Goal: Transaction & Acquisition: Purchase product/service

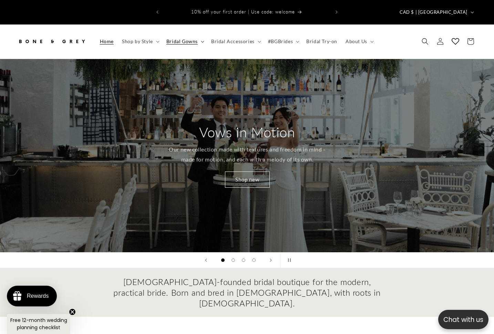
click at [186, 38] on span "Bridal Gowns" at bounding box center [181, 41] width 31 height 6
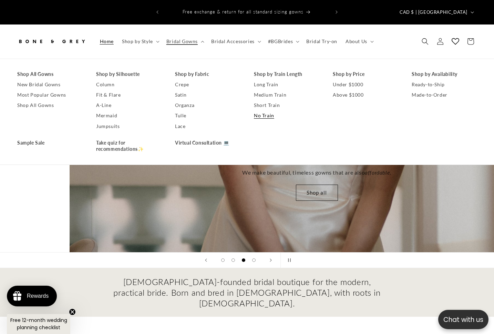
scroll to position [0, 988]
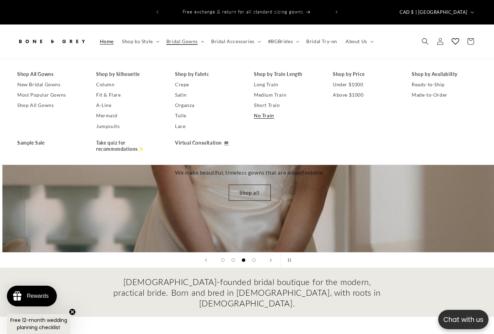
click at [259, 110] on link "No Train" at bounding box center [286, 115] width 65 height 10
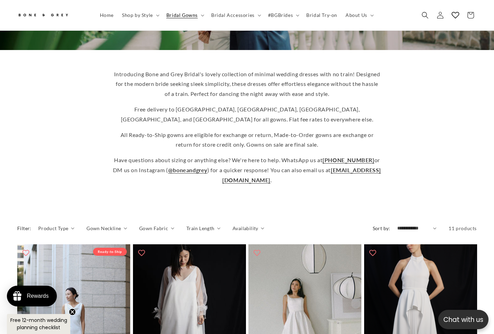
scroll to position [0, 333]
click at [214, 224] on details "Train Length 0 selected Reset Train Length Long (80cm) (4) Long (80cm) (4 produ…" at bounding box center [203, 230] width 34 height 12
click at [217, 227] on icon "Train Length (0 selected)" at bounding box center [218, 228] width 3 height 2
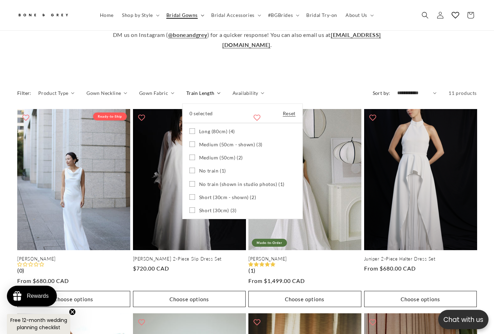
scroll to position [0, 0]
click at [202, 11] on summary "Bridal Gowns" at bounding box center [184, 15] width 45 height 14
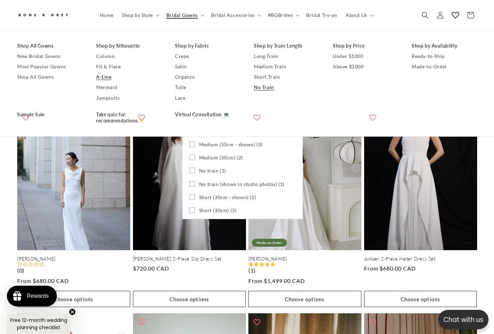
scroll to position [0, 167]
click at [267, 78] on link "Short Train" at bounding box center [286, 77] width 65 height 10
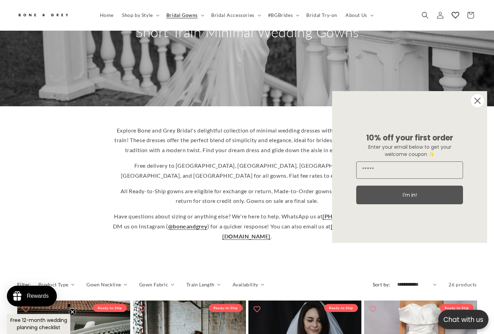
scroll to position [126, 0]
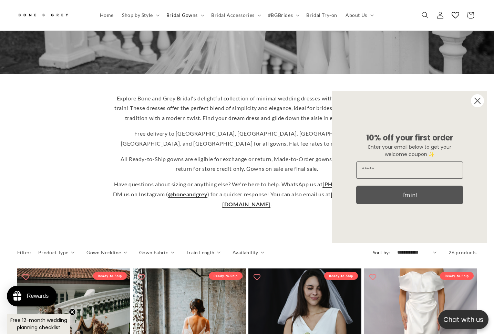
click at [475, 96] on circle "Close dialog" at bounding box center [477, 100] width 13 height 13
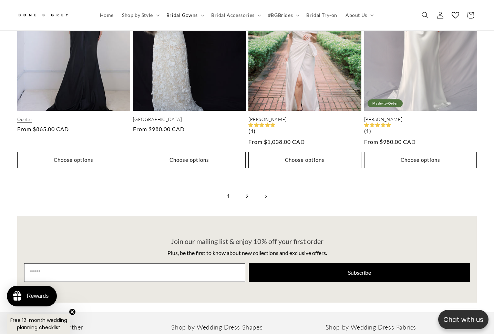
scroll to position [1480, 0]
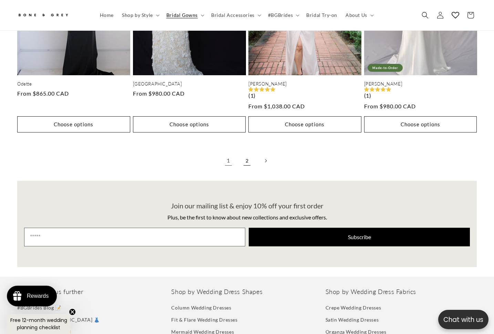
click at [245, 153] on link "2" at bounding box center [246, 160] width 15 height 15
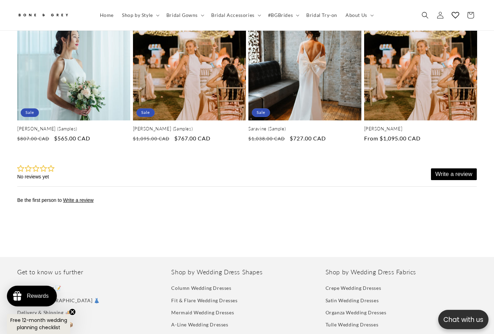
scroll to position [0, 167]
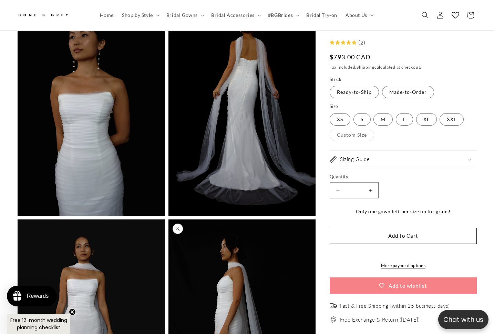
scroll to position [1311, 0]
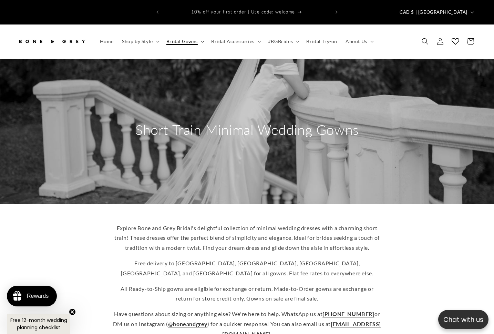
click at [201, 41] on icon at bounding box center [202, 42] width 3 height 2
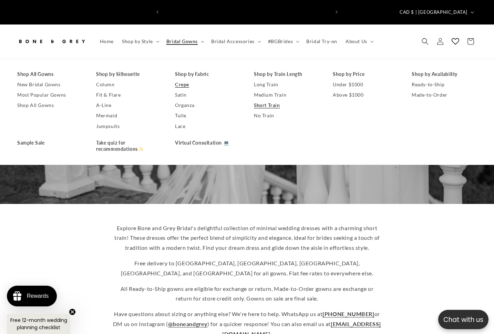
scroll to position [0, 167]
click at [184, 79] on link "Crepe" at bounding box center [207, 84] width 65 height 10
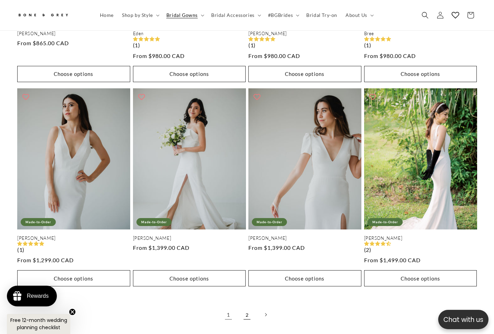
click at [247, 307] on link "2" at bounding box center [246, 314] width 15 height 15
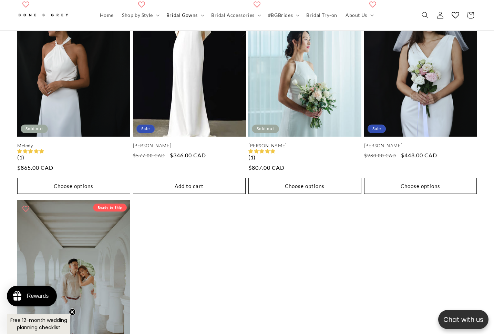
scroll to position [0, 333]
